Goal: Use online tool/utility

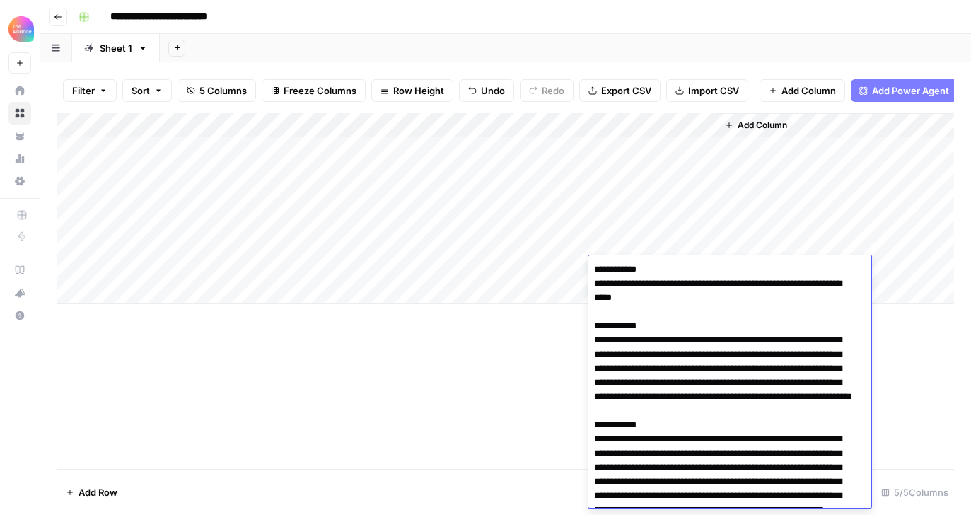
click at [504, 279] on div "Add Column" at bounding box center [505, 208] width 897 height 191
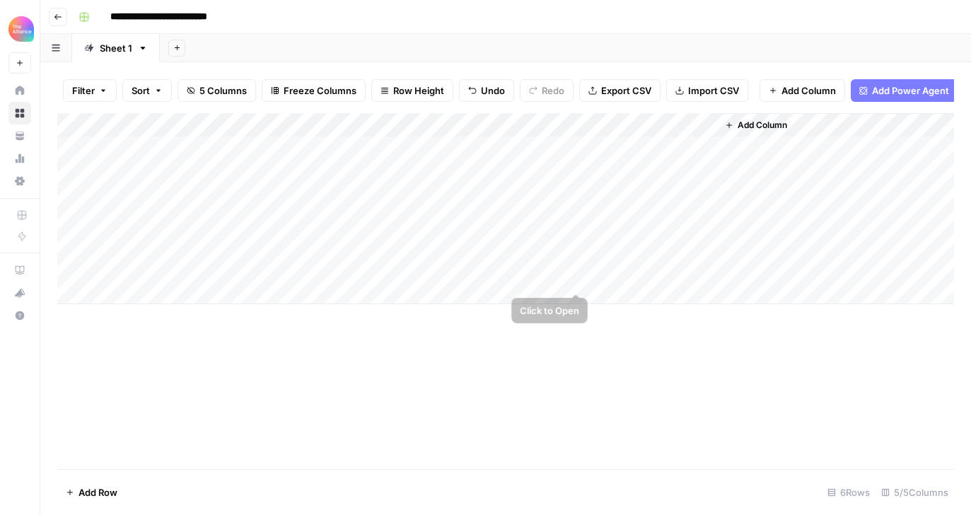
click at [622, 282] on div "Add Column" at bounding box center [505, 208] width 897 height 191
click at [638, 258] on div "Add Column" at bounding box center [505, 208] width 897 height 191
click at [697, 254] on div "Add Column" at bounding box center [505, 208] width 897 height 191
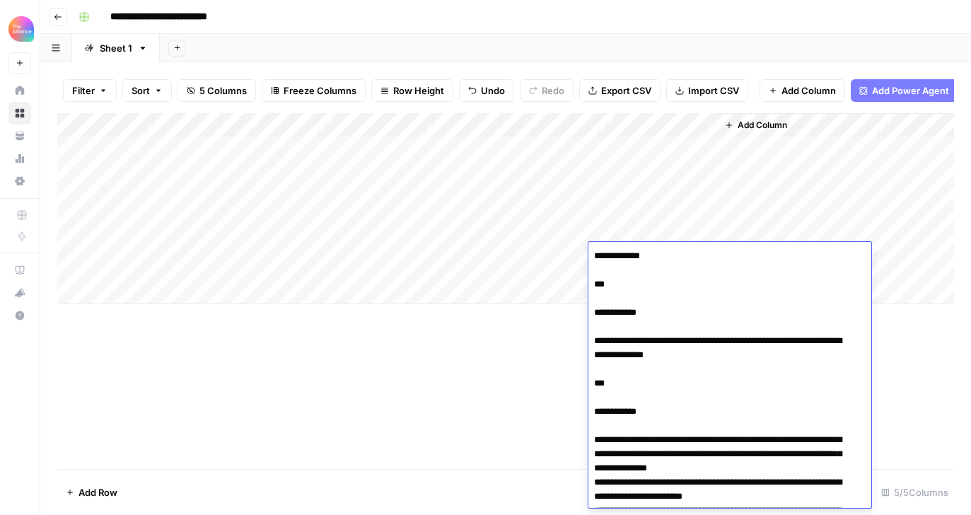
scroll to position [961, 0]
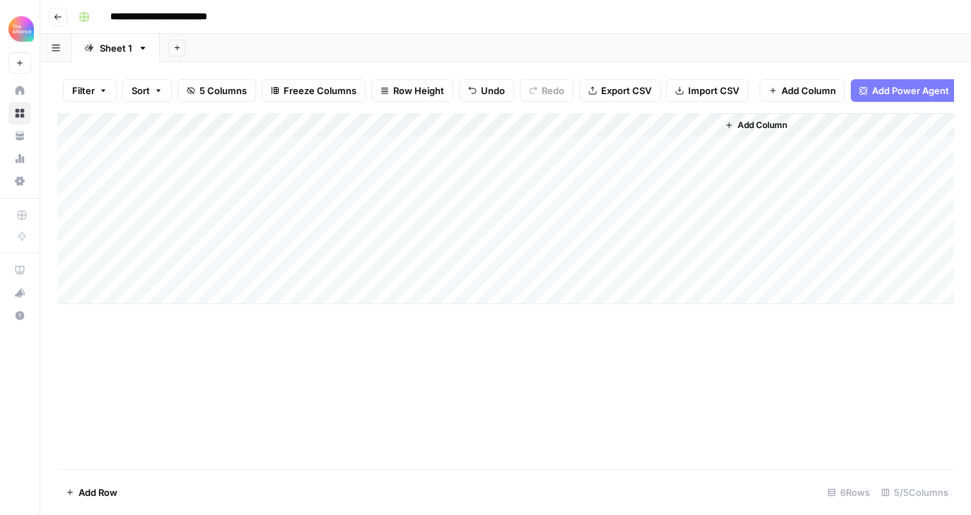
click at [155, 281] on div "Add Column" at bounding box center [505, 208] width 897 height 191
click at [177, 278] on div "Add Column" at bounding box center [505, 208] width 897 height 191
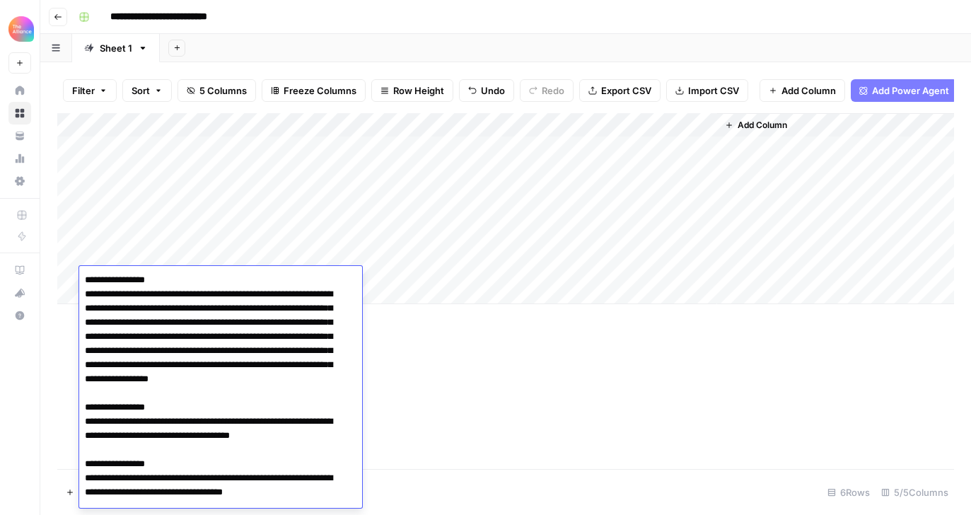
click at [171, 255] on div "Add Column" at bounding box center [505, 208] width 897 height 191
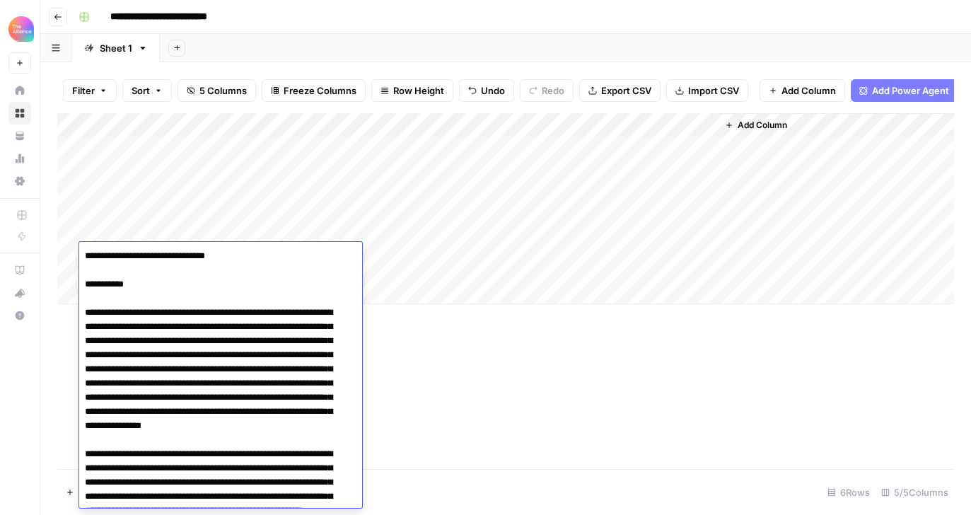
scroll to position [9480, 0]
